Goal: Transaction & Acquisition: Subscribe to service/newsletter

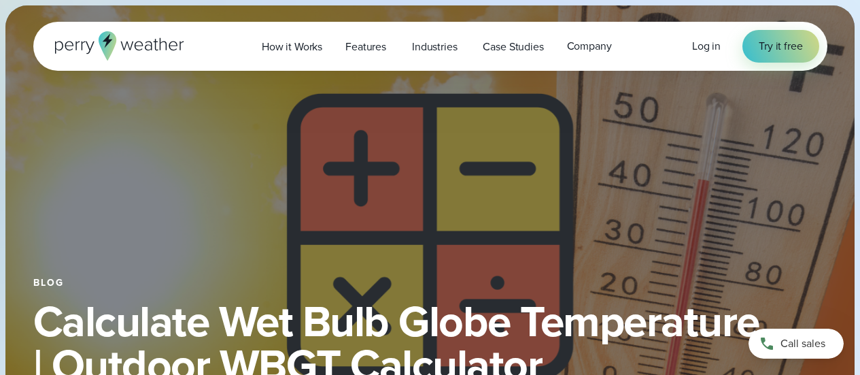
select select "***"
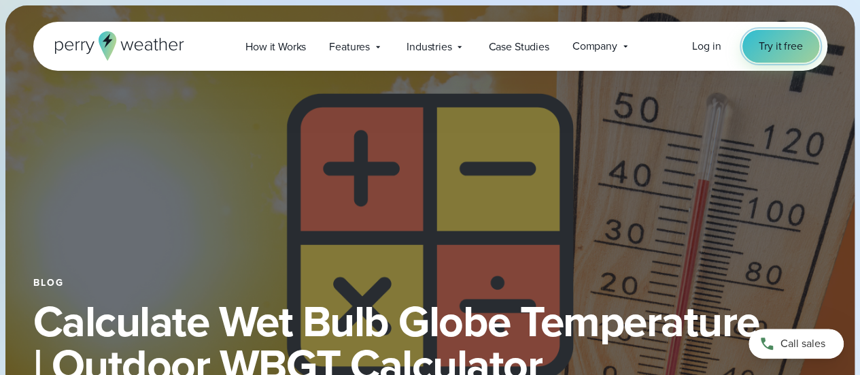
click at [776, 48] on span "Try it free" at bounding box center [781, 46] width 44 height 16
select select "***"
